Goal: Task Accomplishment & Management: Complete application form

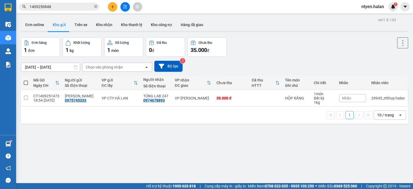
click at [55, 9] on input "1409250848" at bounding box center [61, 7] width 63 height 6
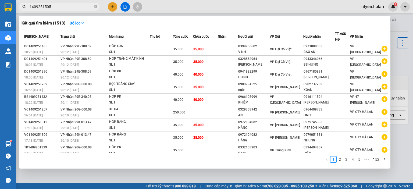
type input "1409251505"
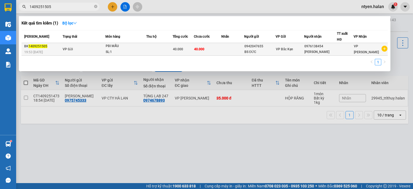
click at [57, 48] on div "BK 1409251505" at bounding box center [42, 47] width 37 height 6
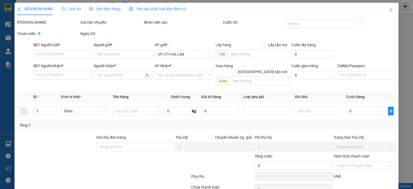
type input "0942047655"
type input "BS ĐỨC"
type input "0976138454"
type input "[PERSON_NAME]"
type input "40.000"
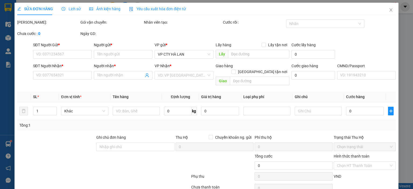
type input "40.000"
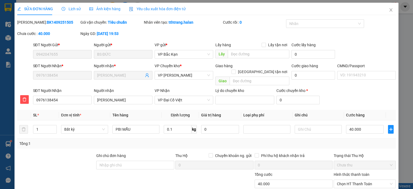
click at [151, 8] on span "Yêu cầu xuất hóa đơn điện tử" at bounding box center [157, 9] width 57 height 4
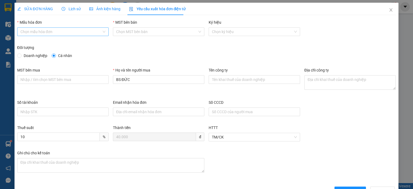
click at [52, 29] on input "Mẫu hóa đơn" at bounding box center [60, 32] width 81 height 8
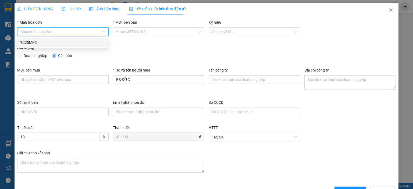
click at [35, 41] on div "1C25MPN" at bounding box center [62, 43] width 84 height 6
type input "8"
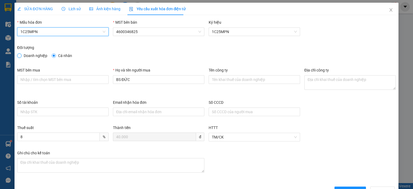
click at [19, 56] on input "Doanh nghiệp" at bounding box center [19, 56] width 4 height 4
radio input "true"
radio input "false"
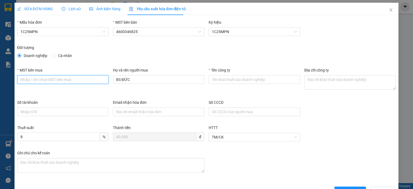
click at [37, 79] on input "MST bên mua" at bounding box center [62, 79] width 91 height 9
paste input "0315977568"
type input "0315977568"
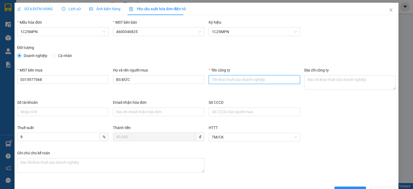
click at [231, 77] on input "Tên công ty" at bounding box center [254, 79] width 91 height 9
paste input "CÔNG TY TNHH GENE SOLUTIONS LAB"
type input "CÔNG TY TNHH GENE SOLUTIONS LAB"
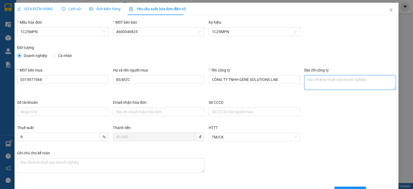
click at [331, 84] on textarea "Địa chỉ công ty" at bounding box center [350, 82] width 91 height 15
paste textarea "Tầng 3, phòng 301, Tòa nhà WMC, [STREET_ADDRESS]."
type textarea "Tầng 3, phòng 301, Tòa nhà WMC, [STREET_ADDRESS]."
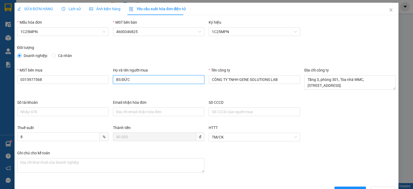
drag, startPoint x: 132, startPoint y: 80, endPoint x: 101, endPoint y: 84, distance: 30.9
click at [101, 84] on div "MST bên mua 0315977568 Họ và tên người mua BS ĐỨC Tên công ty CÔNG TY TNHH GENE…" at bounding box center [206, 83] width 383 height 32
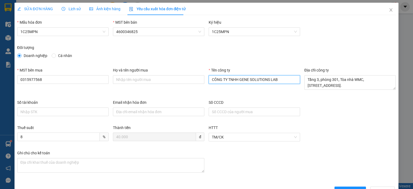
click at [221, 76] on input "CÔNG TY TNHH GENE SOLUTIONS LAB" at bounding box center [254, 79] width 91 height 9
click at [221, 75] on input "CÔNG TY TNHH GENE SOLUTIONS LAB" at bounding box center [254, 79] width 91 height 9
click at [220, 75] on div "Tên công ty" at bounding box center [254, 71] width 91 height 8
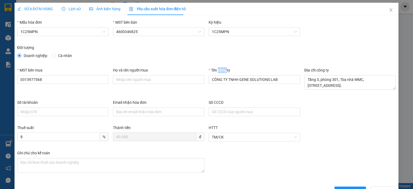
click at [220, 75] on div "Tên công ty" at bounding box center [254, 71] width 91 height 8
click at [216, 78] on input "CÔNG TY TNHH GENE SOLUTIONS LAB" at bounding box center [254, 79] width 91 height 9
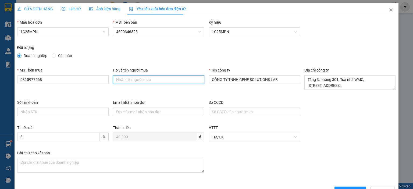
click at [145, 82] on input "Họ và tên người mua" at bounding box center [158, 79] width 91 height 9
paste input "CÔNG TY TNHH GENE SOLUTIONS LAB"
type input "CÔNG TY TNHH GENE SOLUTIONS LAB"
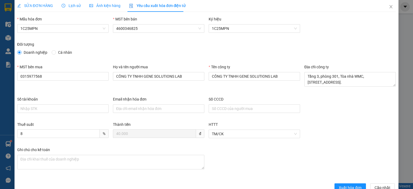
scroll to position [9, 0]
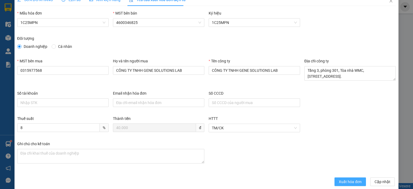
click at [340, 183] on span "Xuất hóa đơn" at bounding box center [350, 182] width 23 height 6
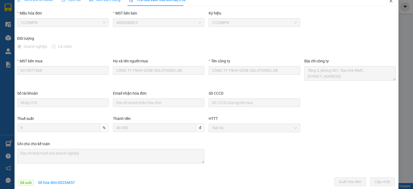
click at [389, 2] on icon "close" at bounding box center [391, 1] width 4 height 4
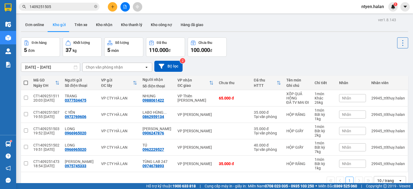
click at [62, 4] on input "1409251505" at bounding box center [61, 7] width 63 height 6
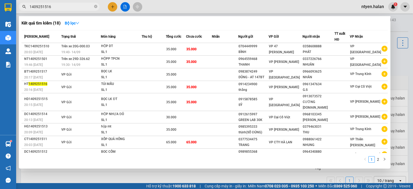
type input "1409251516"
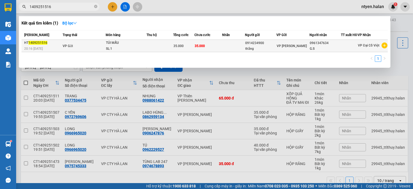
click at [68, 48] on span "VP Gửi" at bounding box center [68, 46] width 10 height 4
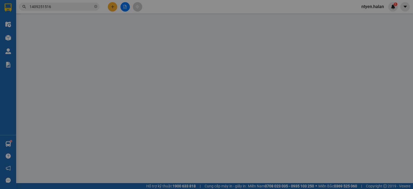
type input "0914234900"
type input "thắng"
type input "0961347634"
type input "G.S"
type input "35.000"
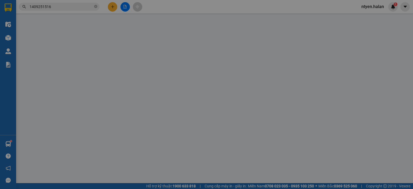
type input "35.000"
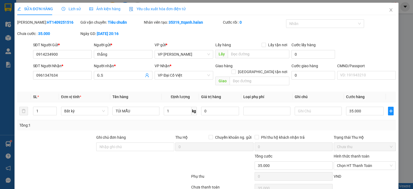
click at [142, 9] on span "Yêu cầu xuất hóa đơn điện tử" at bounding box center [157, 9] width 57 height 4
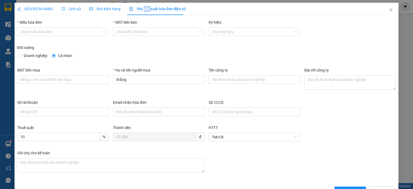
click at [142, 9] on span "Yêu cầu xuất hóa đơn điện tử" at bounding box center [157, 9] width 57 height 4
click at [44, 31] on input "Mẫu hóa đơn" at bounding box center [60, 32] width 81 height 8
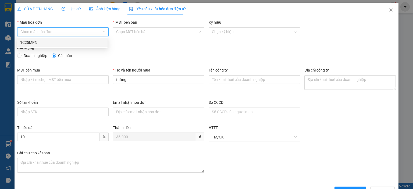
click at [33, 42] on div "1C25MPN" at bounding box center [62, 43] width 84 height 6
type input "8"
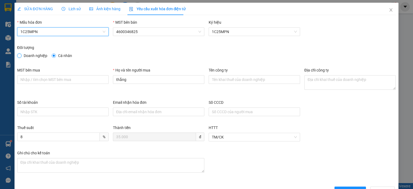
click at [19, 56] on input "Doanh nghiệp" at bounding box center [19, 56] width 4 height 4
radio input "true"
radio input "false"
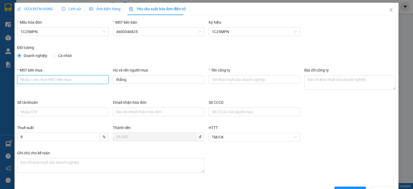
click at [86, 79] on input "MST bên mua" at bounding box center [62, 79] width 91 height 9
paste input "0315977568"
type input "0315977568"
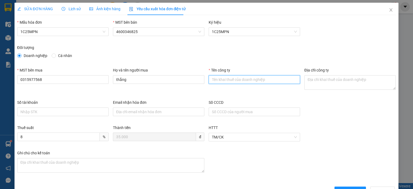
click at [224, 79] on input "Tên công ty" at bounding box center [254, 79] width 91 height 9
paste input "CÔNG TY TNHH GENE SOLUTIONS LAB"
type input "CÔNG TY TNHH GENE SOLUTIONS LAB"
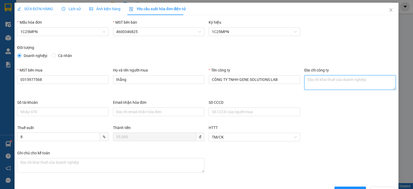
click at [309, 84] on textarea "Địa chỉ công ty" at bounding box center [350, 82] width 91 height 15
paste textarea "Tầng 3, phòng 301, Tòa nhà WMC, [STREET_ADDRESS]."
type textarea "Tầng 3, phòng 301, Tòa nhà WMC, [STREET_ADDRESS]."
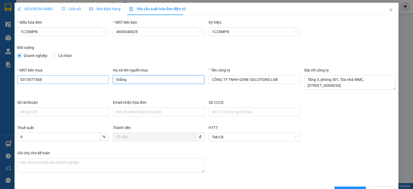
drag, startPoint x: 131, startPoint y: 80, endPoint x: 105, endPoint y: 80, distance: 26.1
click at [105, 80] on div "MST bên mua 0315977568 Họ và tên người mua thắng Tên công ty CÔNG TY TNHH GENE …" at bounding box center [206, 83] width 383 height 32
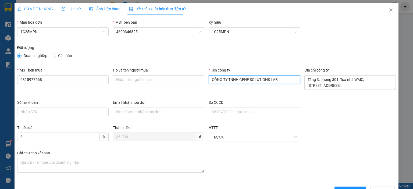
click at [213, 75] on input "CÔNG TY TNHH GENE SOLUTIONS LAB" at bounding box center [254, 79] width 91 height 9
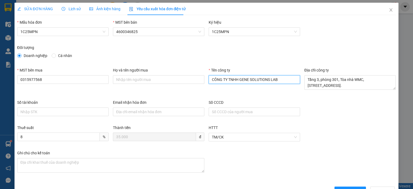
click at [213, 75] on input "CÔNG TY TNHH GENE SOLUTIONS LAB" at bounding box center [254, 79] width 91 height 9
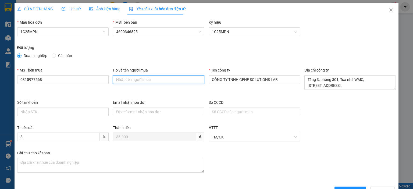
click at [164, 80] on input "Họ và tên người mua" at bounding box center [158, 79] width 91 height 9
paste input "CÔNG TY TNHH GENE SOLUTIONS LAB"
type input "CÔNG TY TNHH GENE SOLUTIONS LAB"
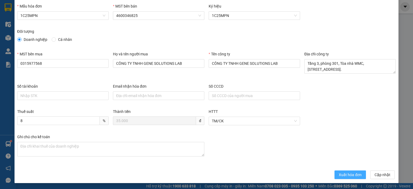
click at [346, 175] on span "Xuất hóa đơn" at bounding box center [350, 175] width 23 height 6
